Goal: Task Accomplishment & Management: Complete application form

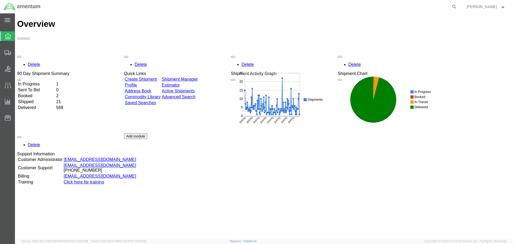
click at [145, 77] on link "Create Shipment" at bounding box center [141, 79] width 32 height 5
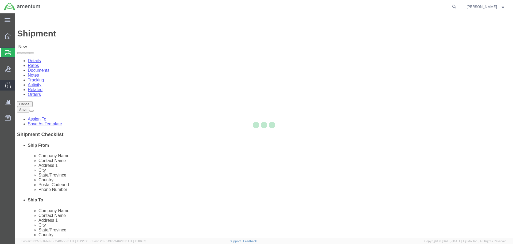
select select
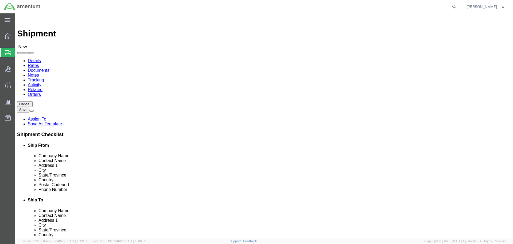
select select "MYPROFILE"
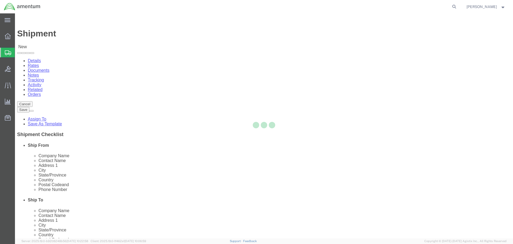
type input "Amentum Services, Inc."
type input "[PERSON_NAME]"
type input "4640 Subchaser Ct"
type input "Building 200"
type input "[GEOGRAPHIC_DATA]"
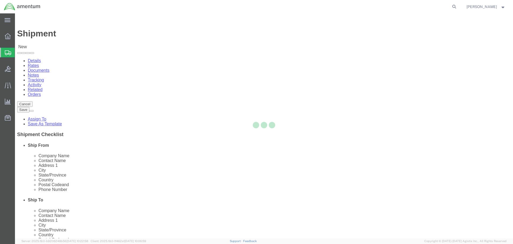
type input "32244"
type input "[PHONE_NUMBER]"
type input "309"
type input "[PERSON_NAME][EMAIL_ADDRESS][PERSON_NAME][DOMAIN_NAME]"
checkbox input "true"
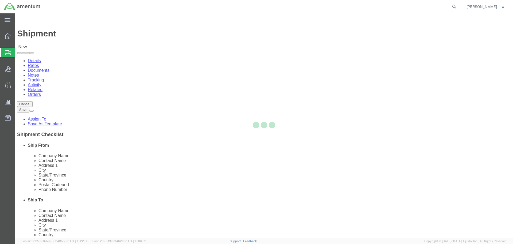
select select "FL"
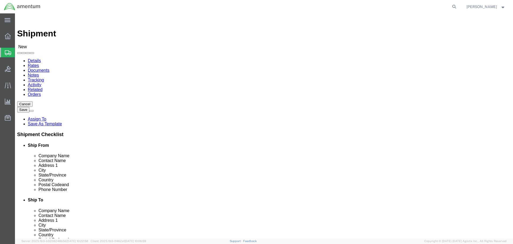
type input "sdc"
select select "49947"
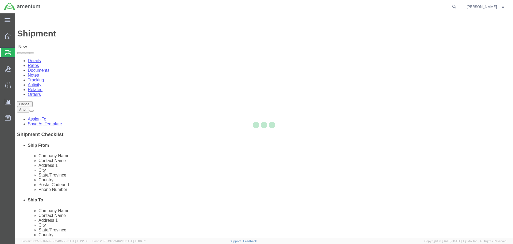
type input "Amentum Services, Inc"
type input "[PERSON_NAME]"
type input "[STREET_ADDRESS]"
type input "[GEOGRAPHIC_DATA]"
type input "92154"
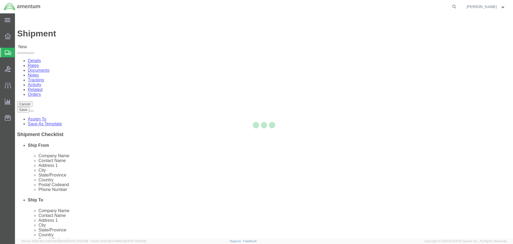
type input "[PHONE_NUMBER]"
type input "[PERSON_NAME][EMAIL_ADDRESS][PERSON_NAME][DOMAIN_NAME]"
checkbox input "true"
select select "CA"
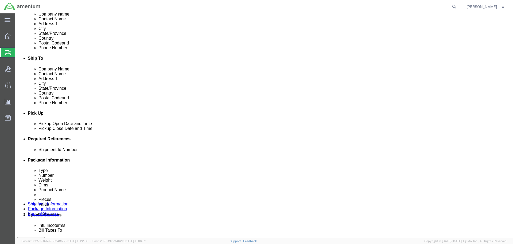
scroll to position [187, 0]
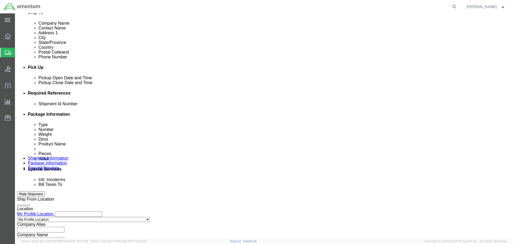
click input "text"
click div "[DATE] 2:00 PM"
type input "3:30 PM"
click button "Apply"
click input "text"
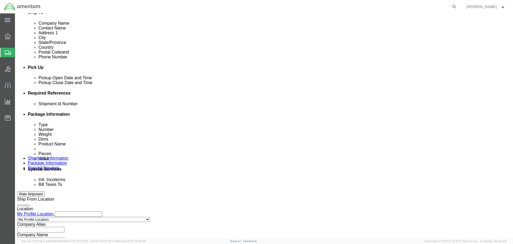
type input "s"
type input "STHD TO SDC"
click button "Add reference"
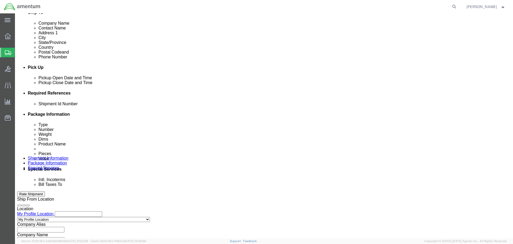
click select "Select Account Type Activity ID Airline Appointment Number ASN Batch Request # …"
select select "PROJNUM"
click select "Select Account Type Activity ID Airline Appointment Number ASN Batch Request # …"
type input "6118.03.03.2219.000.SER.0000"
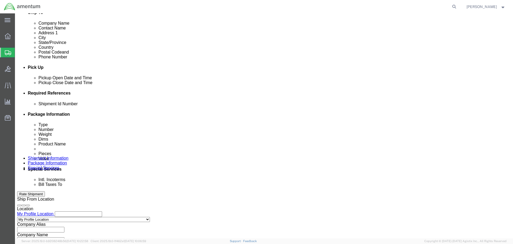
scroll to position [0, 0]
select select "DEPT"
type input "CBP"
select select "CUSTREF"
click input "IR61"
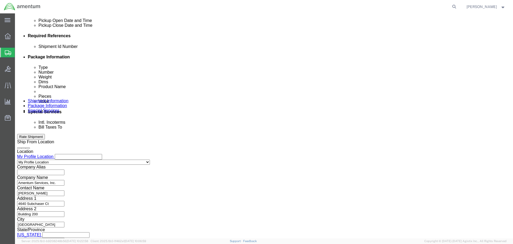
scroll to position [245, 0]
type input "IR61634"
click button "Continue"
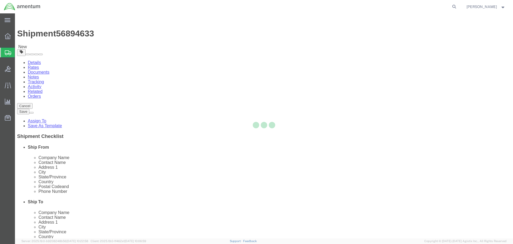
click at [145, 107] on div at bounding box center [264, 125] width 498 height 225
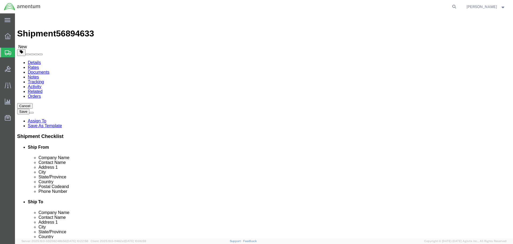
click select "Select BCK Boxes Bale(s) Basket(s) Bolt(s) Bottle(s) Buckets Bulk Bundle(s) Can…"
select select "PLE1"
click select "Select BCK Boxes Bale(s) Basket(s) Bolt(s) Bottle(s) Buckets Bulk Bundle(s) Can…"
type input "31.50"
type input "47.24"
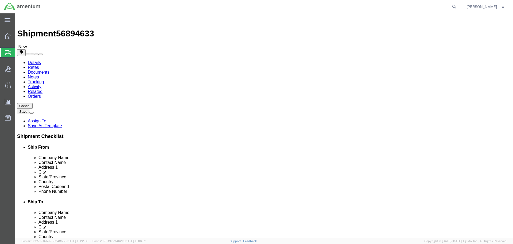
type input "6.00"
select select "PLE2"
type input "47.24"
type input "39.37"
select select "PLE3"
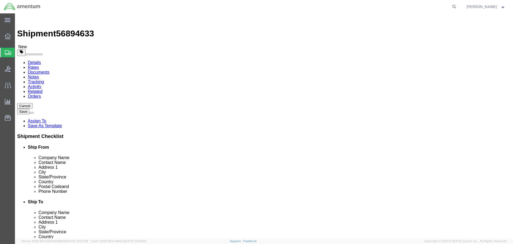
type input "39.37"
type input "47.24"
select select "PLE6"
type input "31.50"
type input "23.62"
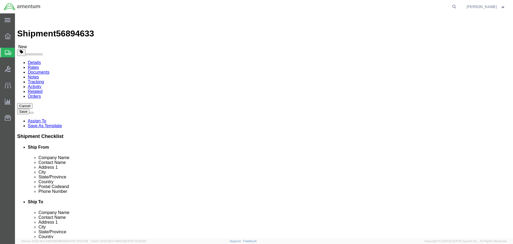
select select "PSNS"
click input "31.50"
type input "52"
type input "34"
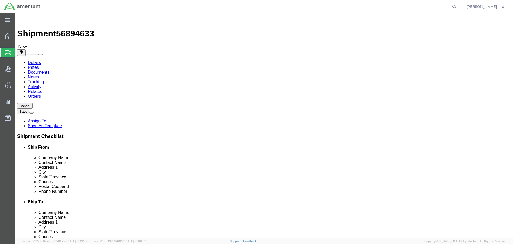
type input "53"
type input "275"
click link "Add Content"
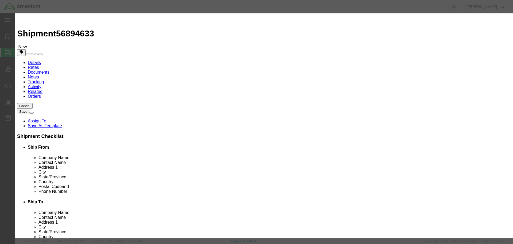
click input "text"
type input "STHD"
type input "1"
type input "700000"
select select "USD"
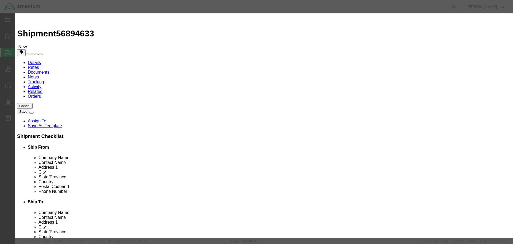
click select "Select 50 55 60 65 70 85 92.5 100 125 175 250 300 400"
select select "175"
click select "Select 50 55 60 65 70 85 92.5 100 125 175 250 300 400"
drag, startPoint x: 331, startPoint y: 76, endPoint x: 383, endPoint y: 94, distance: 55.0
click input "text"
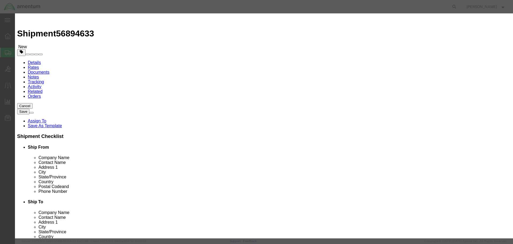
click button "Save & Close"
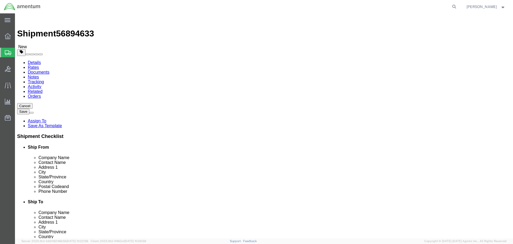
click button "Rate Shipment"
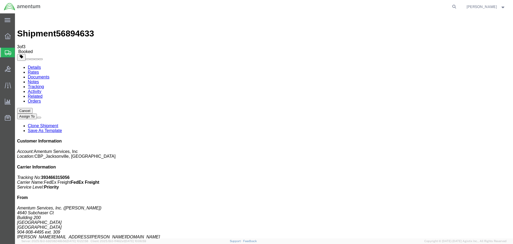
checkbox input "true"
click at [34, 65] on link "Details" at bounding box center [34, 67] width 13 height 5
click link "Schedule pickup request"
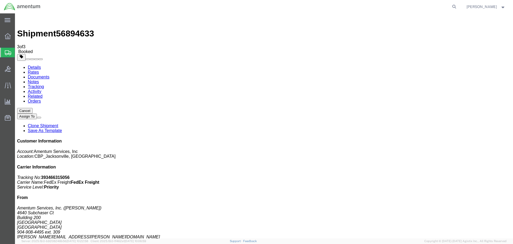
click b "393466315056"
copy b "393466315056"
click div "Customer Information Account: Amentum Services, Inc Location: CBP_Jacksonville,…"
drag, startPoint x: 438, startPoint y: 80, endPoint x: 395, endPoint y: 69, distance: 44.9
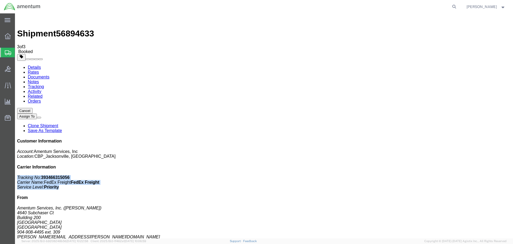
click div "Customer Information Account: Amentum Services, Inc Location: CBP_Jacksonville,…"
copy p "Tracking No: 393466315056 Carrier Name: FedEx Freight FedEx Freight Service Lev…"
